Goal: Check status: Check status

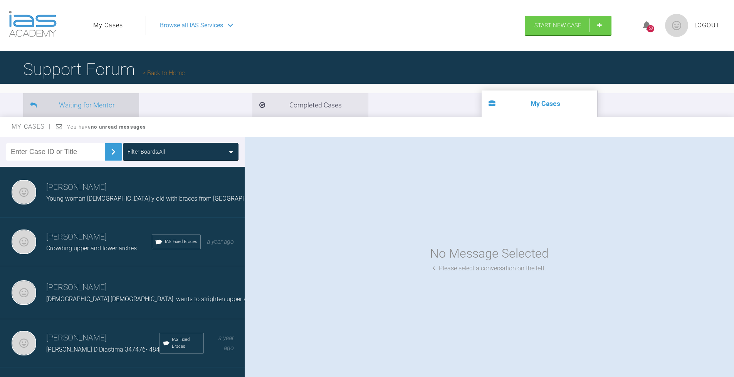
click at [99, 105] on li "Waiting for Mentor" at bounding box center [81, 104] width 116 height 23
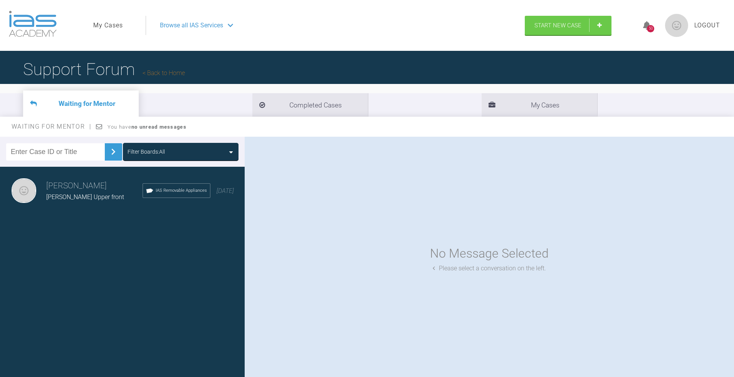
click at [170, 151] on div "Filter Boards: All" at bounding box center [180, 151] width 106 height 8
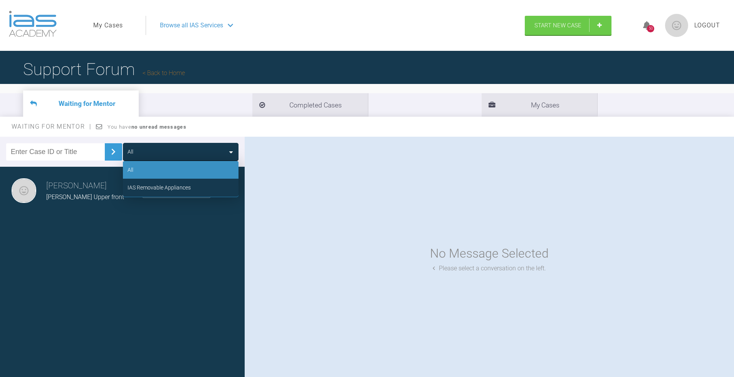
click at [170, 151] on div "All" at bounding box center [180, 151] width 106 height 8
click at [62, 159] on input "text" at bounding box center [55, 151] width 99 height 17
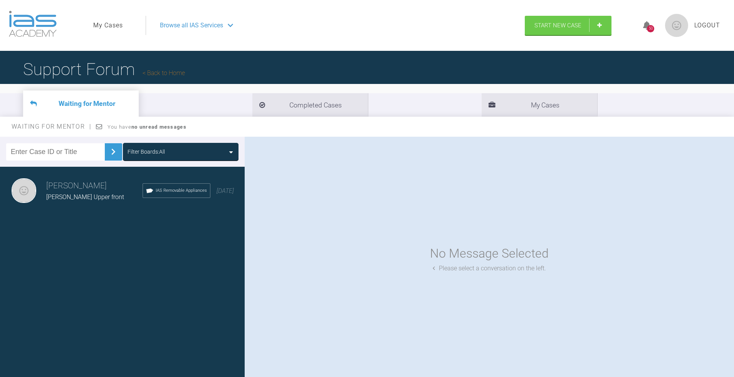
click at [84, 189] on h3 "[PERSON_NAME]" at bounding box center [94, 185] width 96 height 13
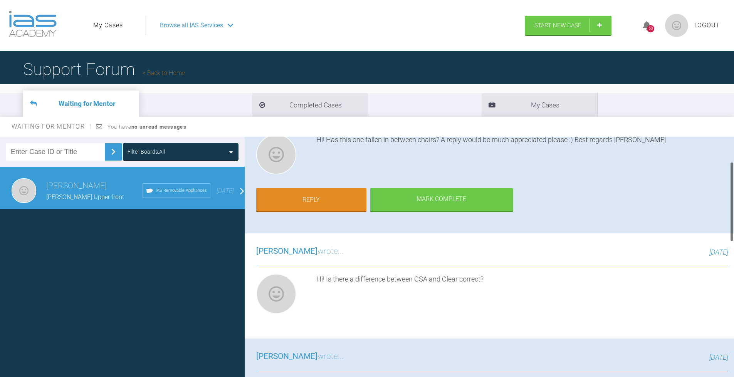
scroll to position [77, 0]
